Goal: Navigation & Orientation: Go to known website

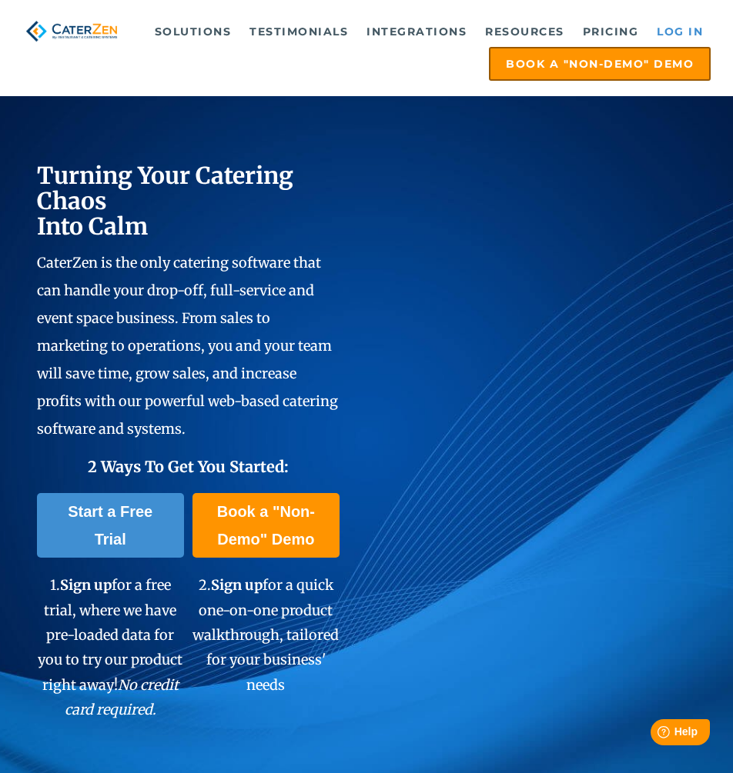
click at [679, 34] on link "Log in" at bounding box center [680, 31] width 62 height 31
click at [667, 25] on link "Log in" at bounding box center [680, 31] width 62 height 31
click at [666, 24] on link "Log in" at bounding box center [680, 31] width 62 height 31
